Goal: Task Accomplishment & Management: Use online tool/utility

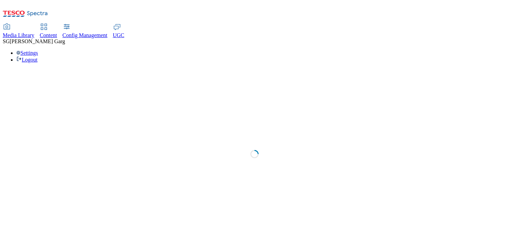
click at [57, 32] on div "Content" at bounding box center [48, 35] width 17 height 6
select select "group-comms"
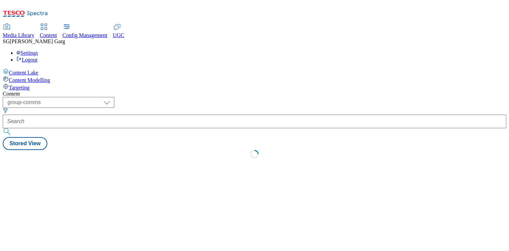
click at [47, 83] on div "Targeting" at bounding box center [254, 86] width 503 height 7
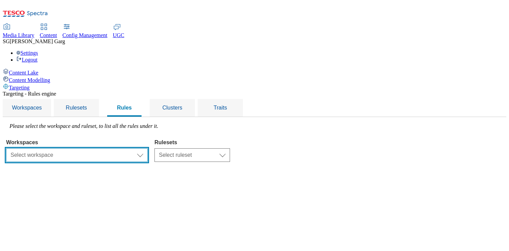
click at [148, 148] on select "Select workspace Test Targeting_28th_August_Sanity test 20th march Test_Sanity_…" at bounding box center [76, 155] width 141 height 14
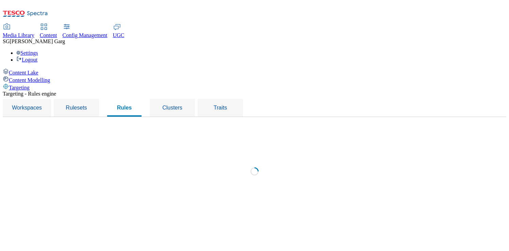
select select "f510054f-adaa-4692-b570-80fa3897127a"
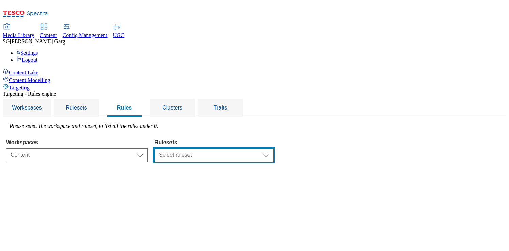
click at [267, 148] on select "Select ruleset CZ TEST HU ROI SK UK clubcard-roi clubcard-website customer-enga…" at bounding box center [213, 155] width 119 height 14
select select "7f9e739d-6abb-424f-b94f-4b375a3fe6e0"
click at [240, 148] on select "Select ruleset CZ TEST HU ROI SK UK clubcard-roi clubcard-website customer-enga…" at bounding box center [213, 155] width 119 height 14
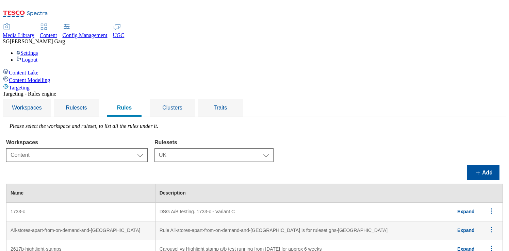
scroll to position [1606, 0]
